Goal: Communication & Community: Ask a question

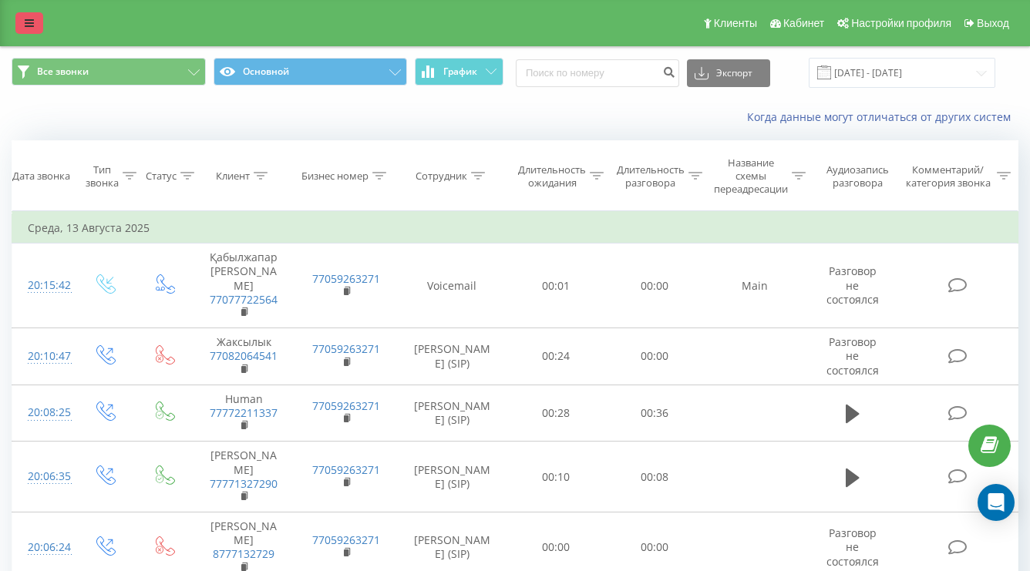
click at [22, 18] on link at bounding box center [29, 23] width 28 height 22
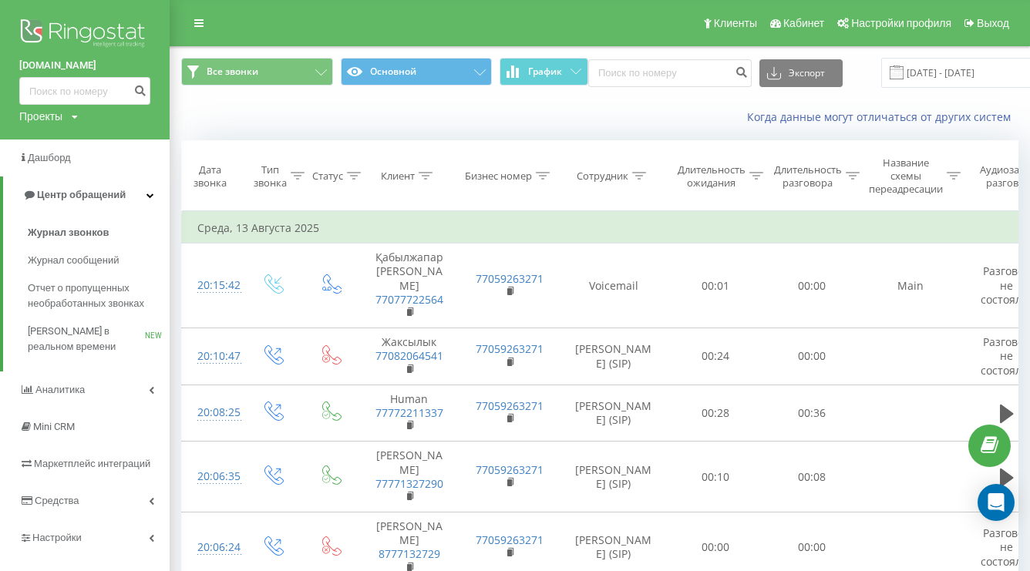
click at [80, 38] on img at bounding box center [84, 34] width 131 height 39
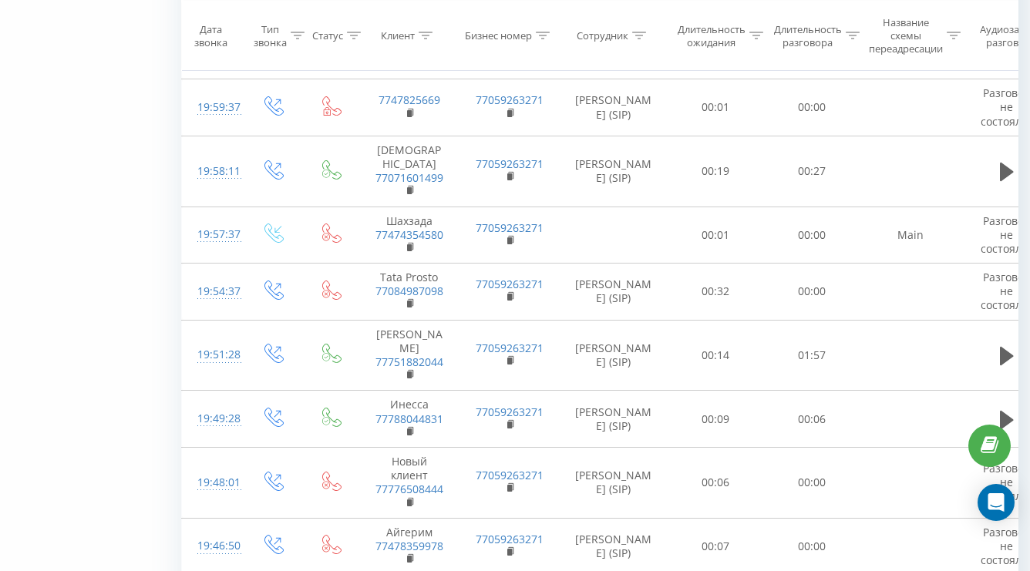
scroll to position [842, 0]
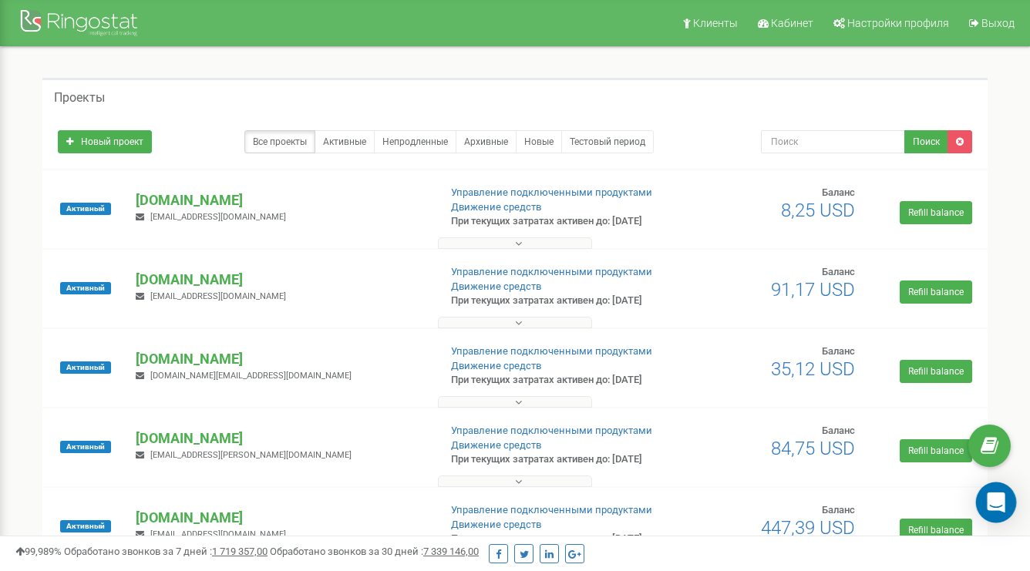
click at [1000, 510] on icon "Open Intercom Messenger" at bounding box center [996, 502] width 20 height 20
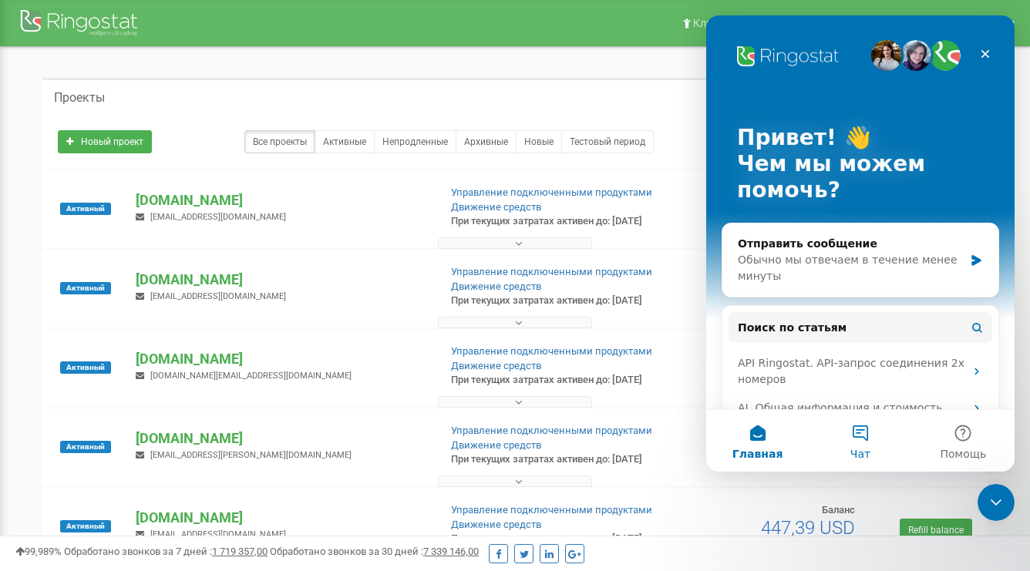
click at [857, 426] on button "Чат" at bounding box center [859, 441] width 102 height 62
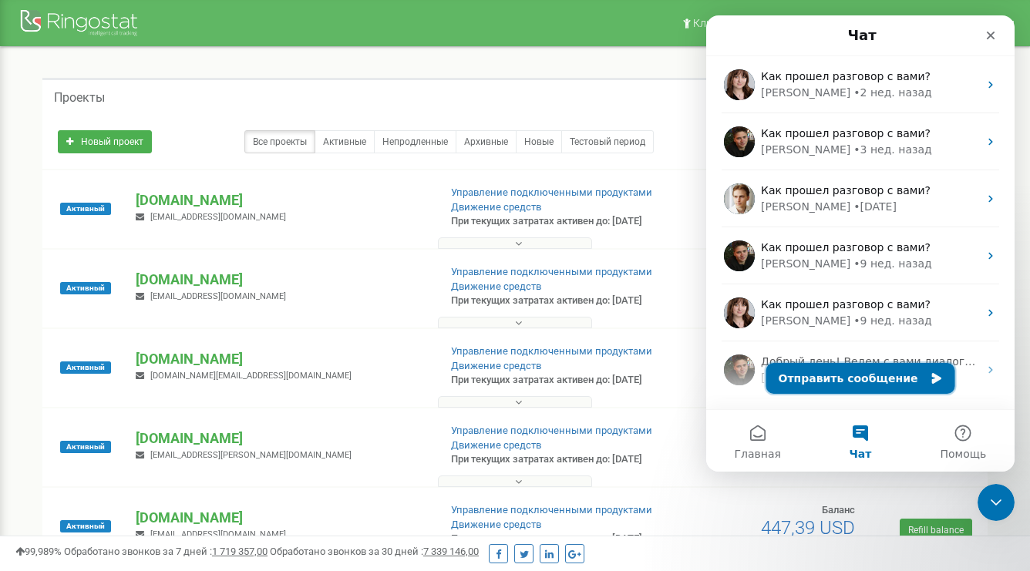
click at [852, 376] on button "Отправить сообщение" at bounding box center [860, 378] width 189 height 31
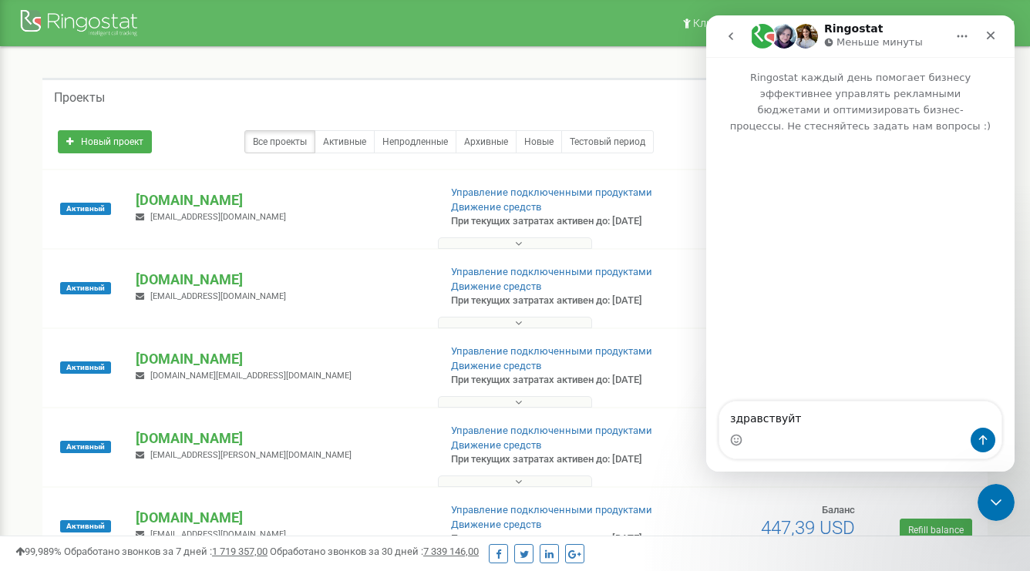
type textarea "здравствуйте"
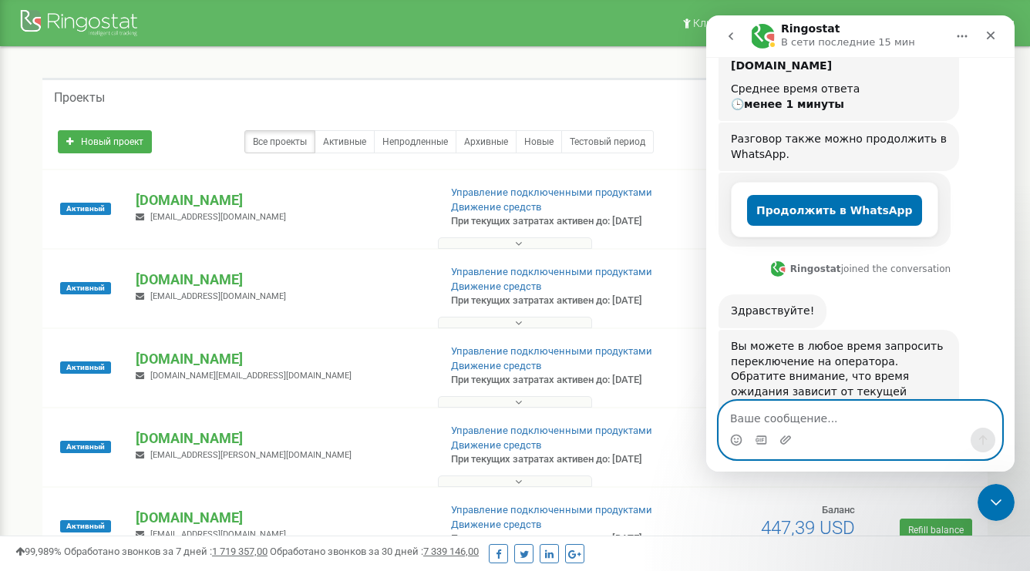
scroll to position [274, 0]
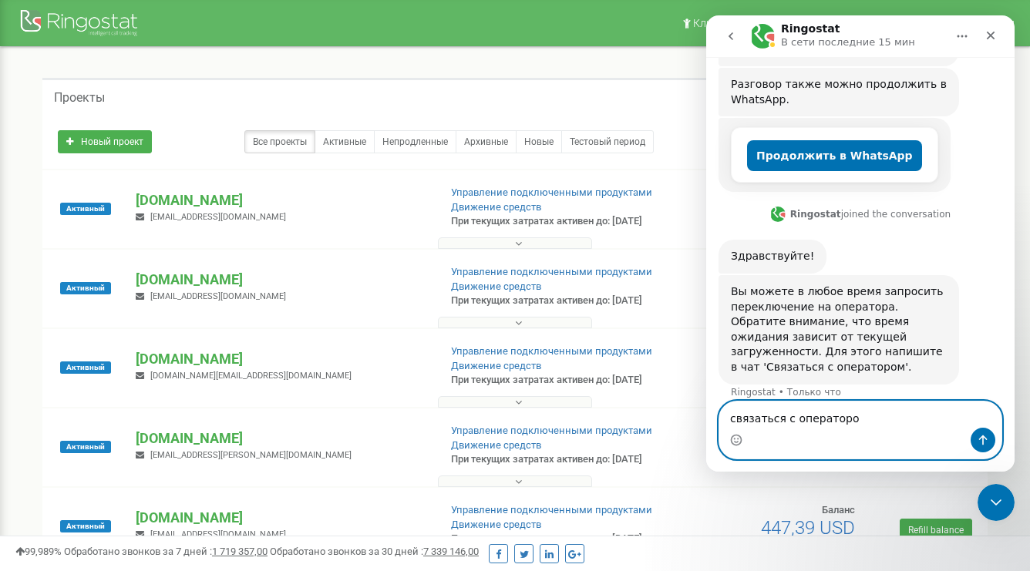
type textarea "связаться с оператором"
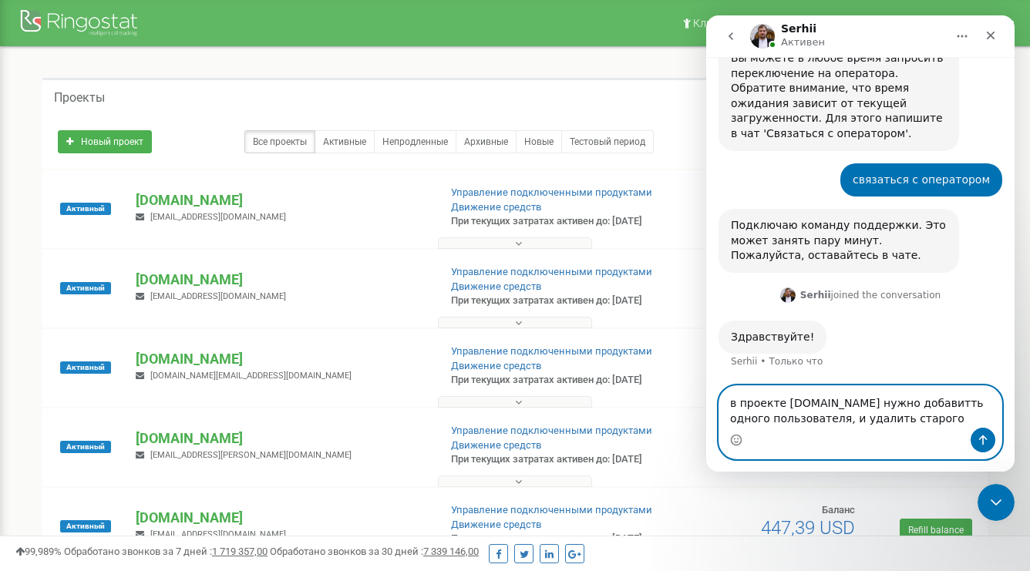
scroll to position [499, 0]
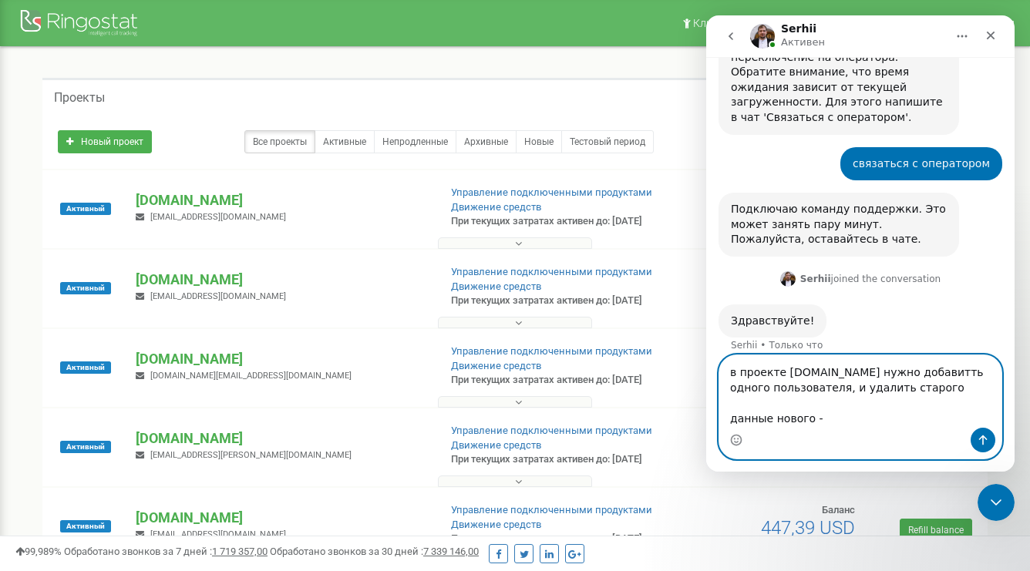
paste textarea "[PERSON_NAME]. [EMAIL_ADDRESS][DOMAIN_NAME]"
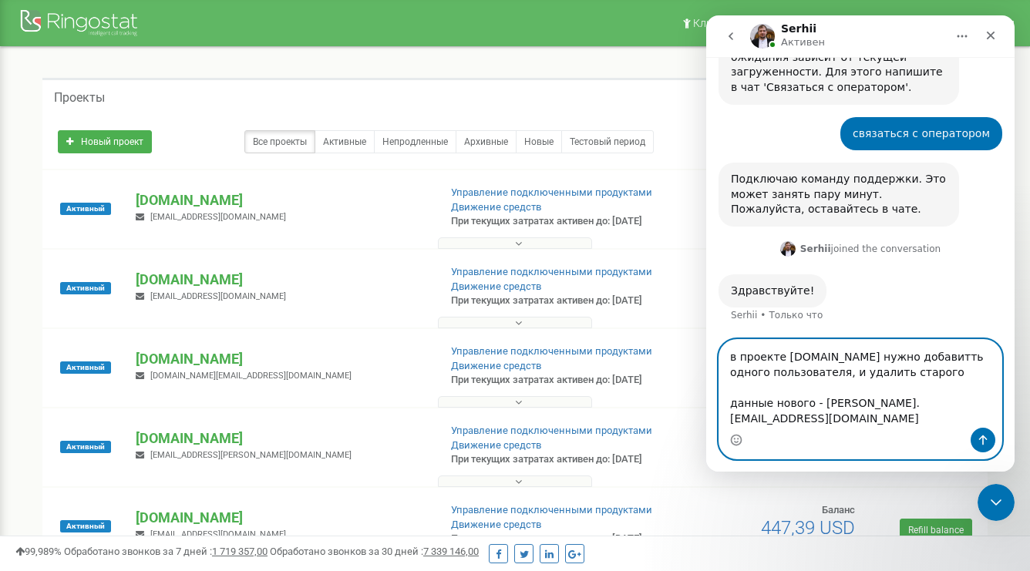
scroll to position [545, 0]
paste textarea "stonedecorkz_aidai_rspmob ep;1G|Hu3LxON`q) Айдай ПК stonedecorkz_aidai_desktop …"
type textarea "в проекте [DOMAIN_NAME] нужно добавитть одного пользователя, и удалить старого …"
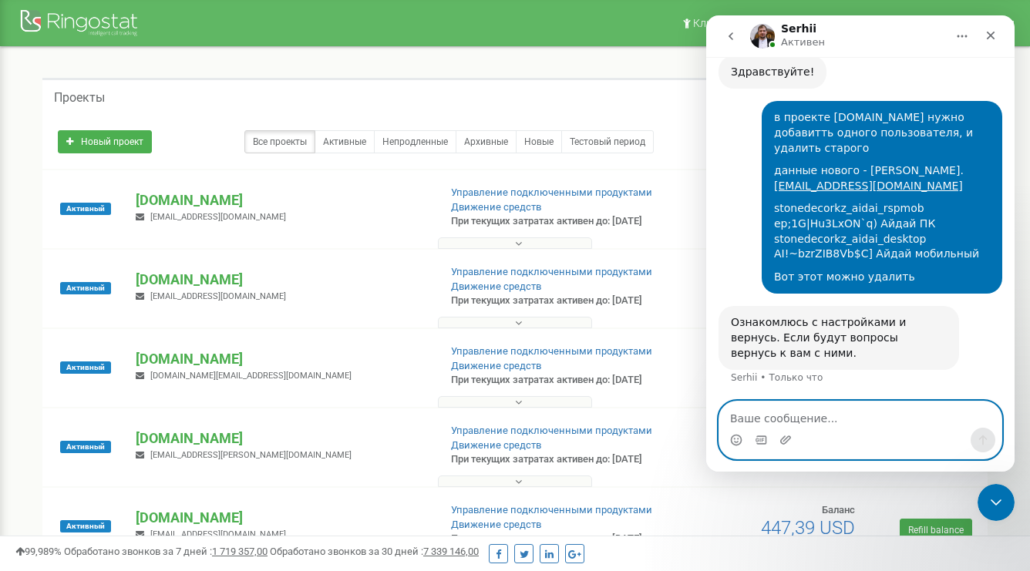
scroll to position [748, 0]
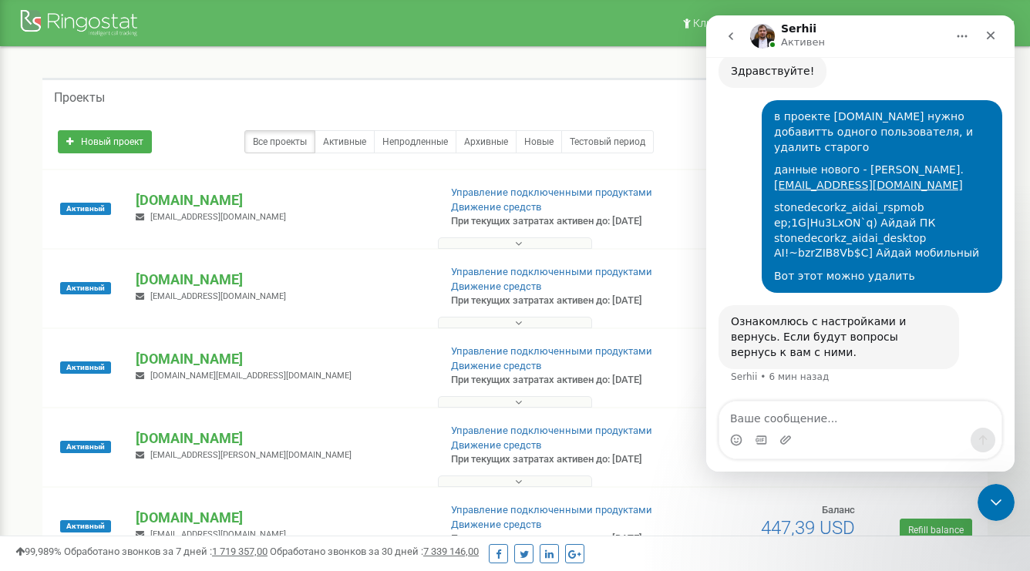
drag, startPoint x: 428, startPoint y: 88, endPoint x: 307, endPoint y: 84, distance: 121.1
click at [307, 84] on div "Проекты" at bounding box center [514, 96] width 945 height 37
click at [340, 304] on div "[DOMAIN_NAME] [EMAIL_ADDRESS][DOMAIN_NAME]" at bounding box center [280, 287] width 312 height 34
